Goal: Task Accomplishment & Management: Manage account settings

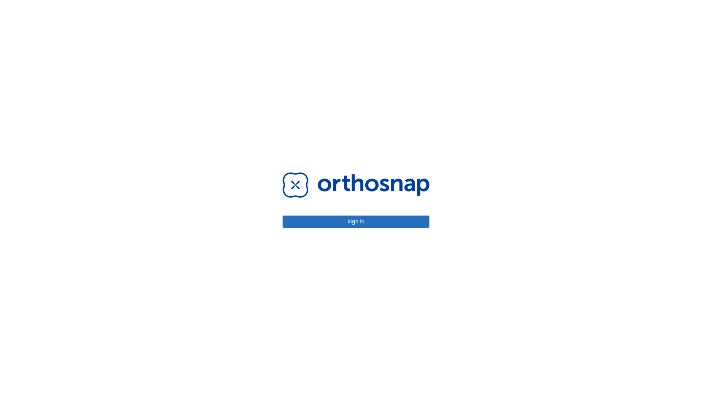
click at [356, 222] on button "Sign in" at bounding box center [355, 222] width 147 height 12
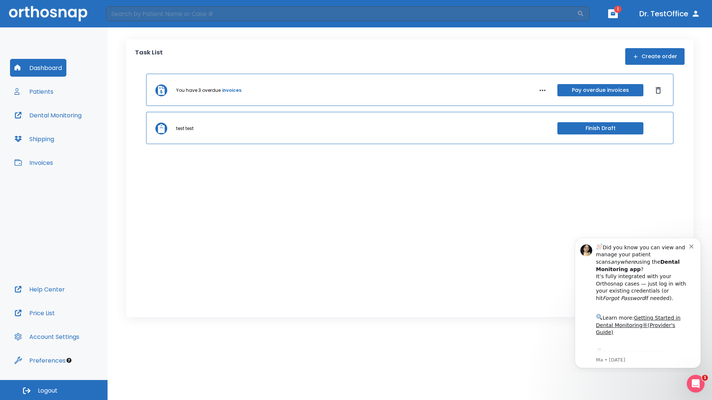
click at [54, 390] on span "Logout" at bounding box center [48, 391] width 20 height 8
